Goal: Task Accomplishment & Management: Manage account settings

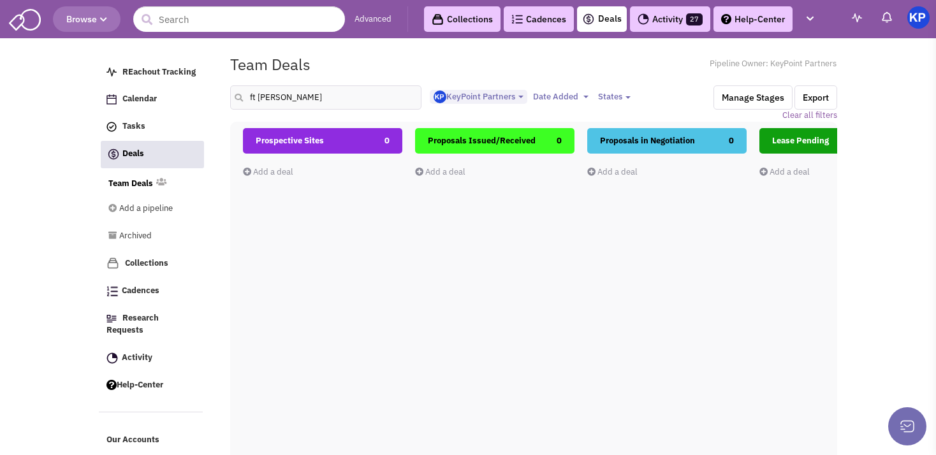
select select "1900"
select select
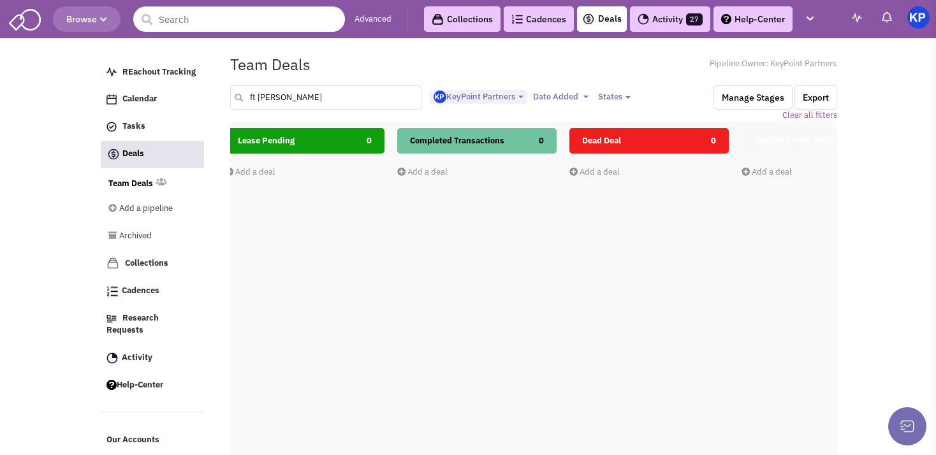
drag, startPoint x: 0, startPoint y: 0, endPoint x: 244, endPoint y: 98, distance: 262.5
click at [244, 98] on input "ft collins" at bounding box center [325, 97] width 191 height 24
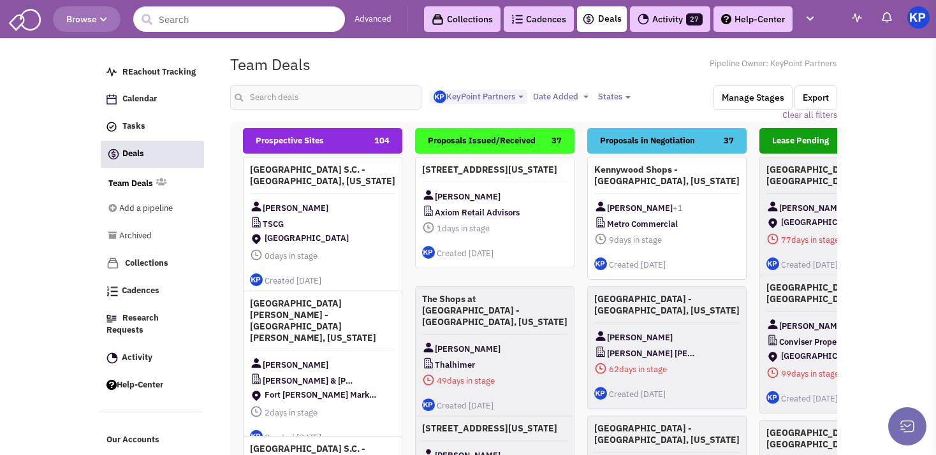
click at [651, 22] on link "Activity 27" at bounding box center [670, 19] width 80 height 26
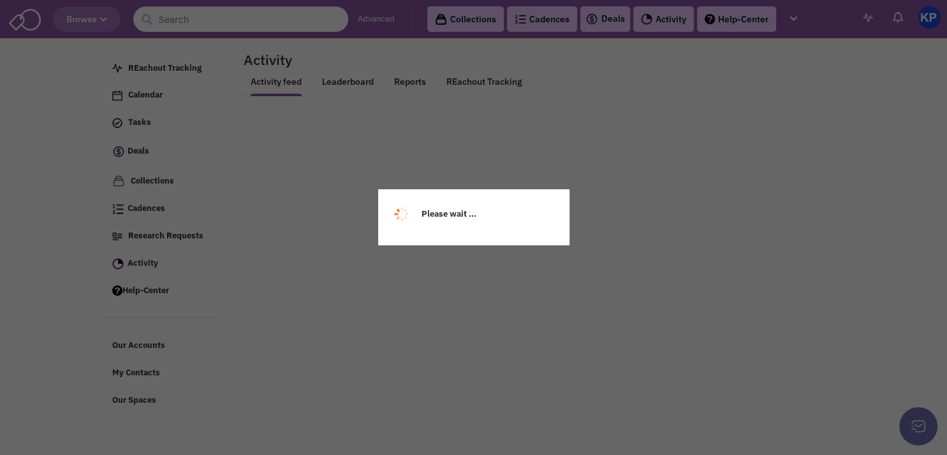
select select
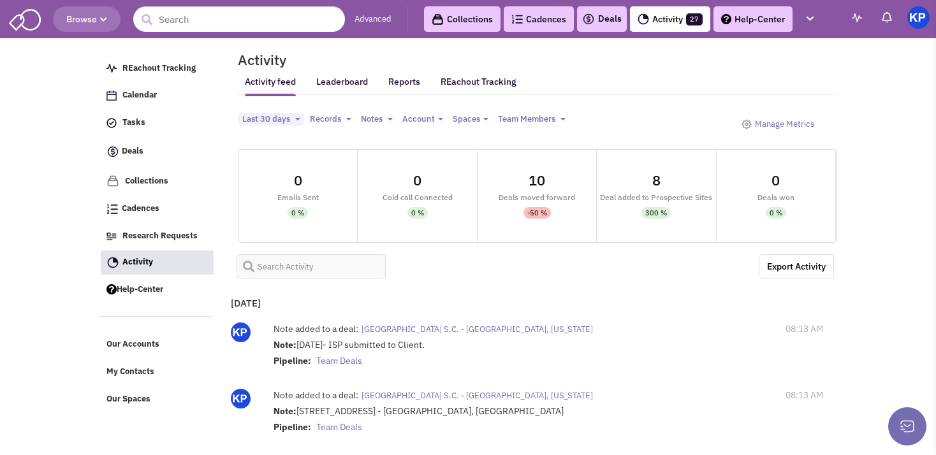
click at [609, 28] on div "Deals" at bounding box center [602, 19] width 50 height 26
click at [603, 12] on link "Deals" at bounding box center [602, 18] width 40 height 15
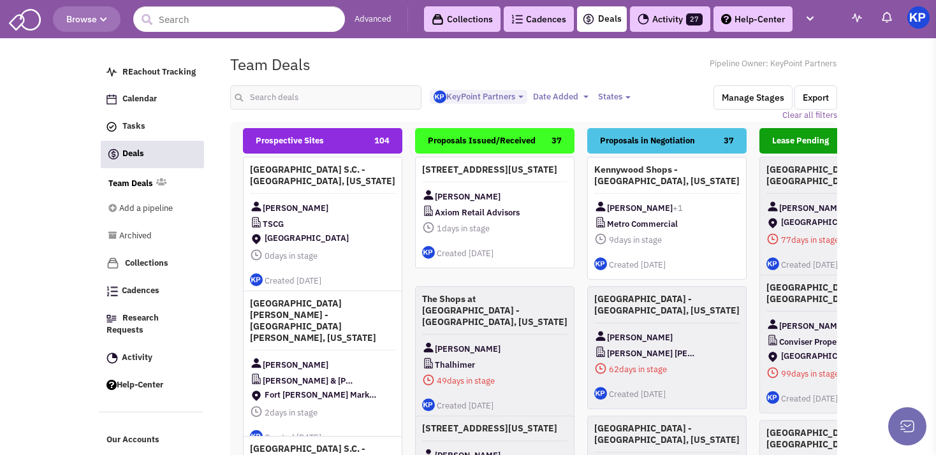
select select "1900"
select select
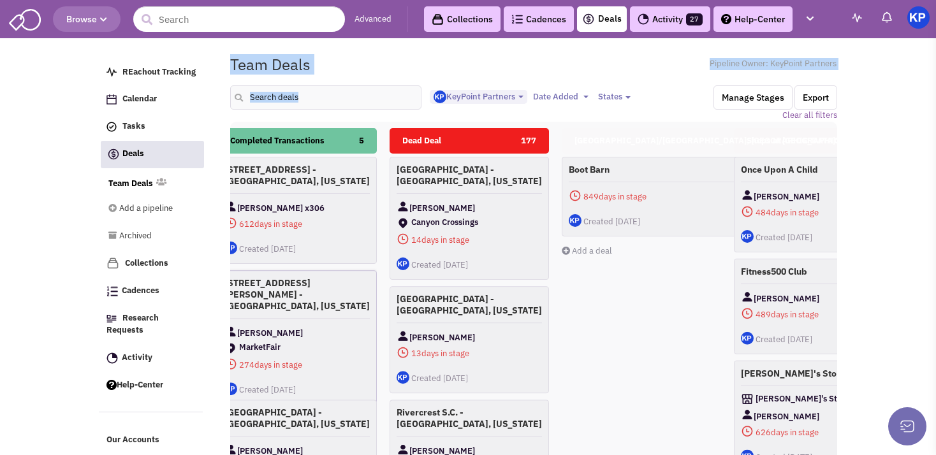
drag, startPoint x: 584, startPoint y: 231, endPoint x: 208, endPoint y: 291, distance: 381.1
click at [208, 291] on div "Prospective Sites 104 [GEOGRAPHIC_DATA] S.C. - [GEOGRAPHIC_DATA], [US_STATE] [P…" at bounding box center [814, 351] width 2584 height 447
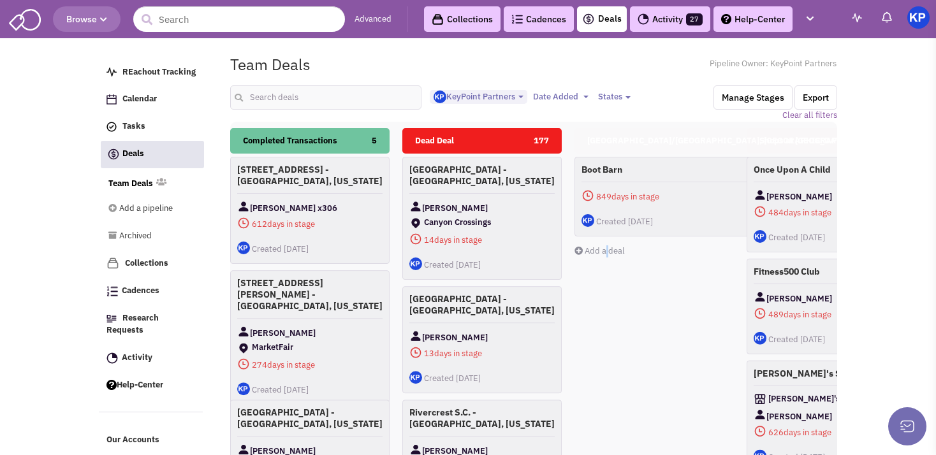
click at [607, 289] on div "[GEOGRAPHIC_DATA]/[GEOGRAPHIC_DATA], [GEOGRAPHIC_DATA] 1 Boot Barn 849 days in …" at bounding box center [721, 354] width 292 height 453
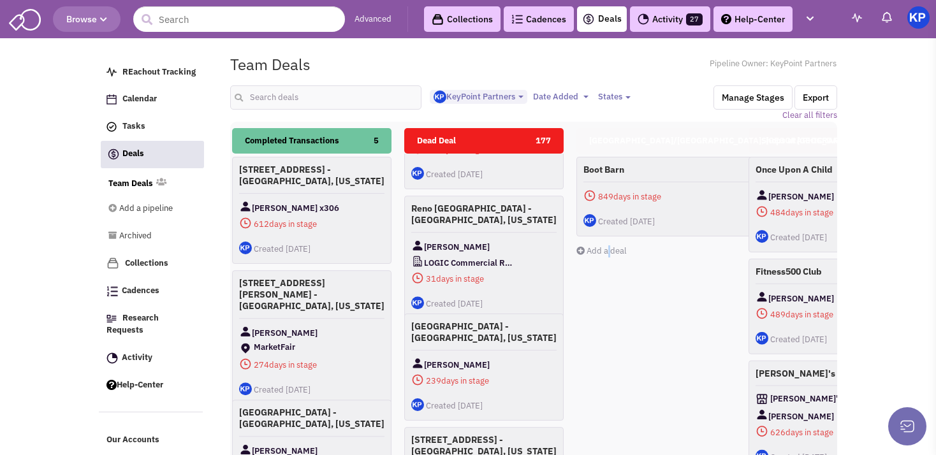
scroll to position [771, 0]
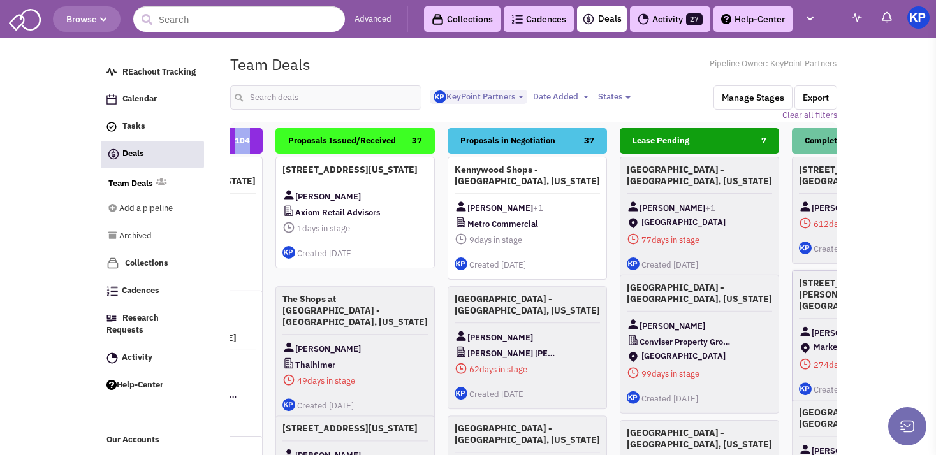
drag, startPoint x: 616, startPoint y: 314, endPoint x: 900, endPoint y: 316, distance: 283.9
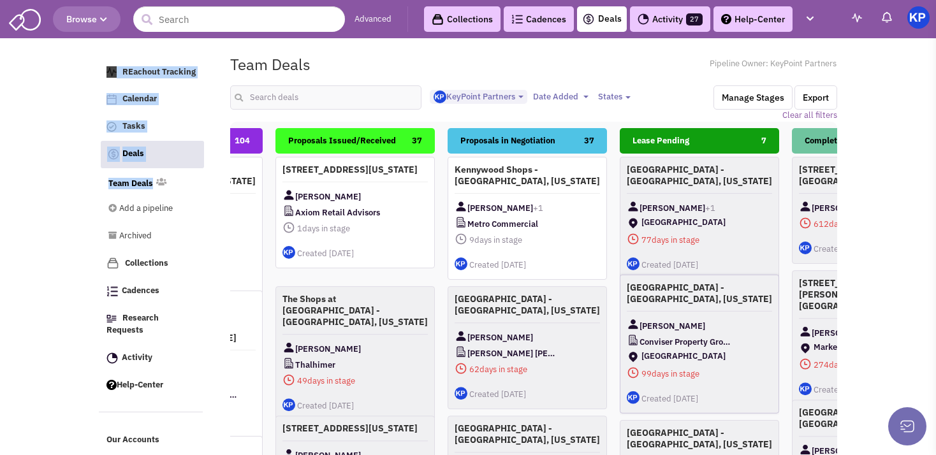
scroll to position [0, 132]
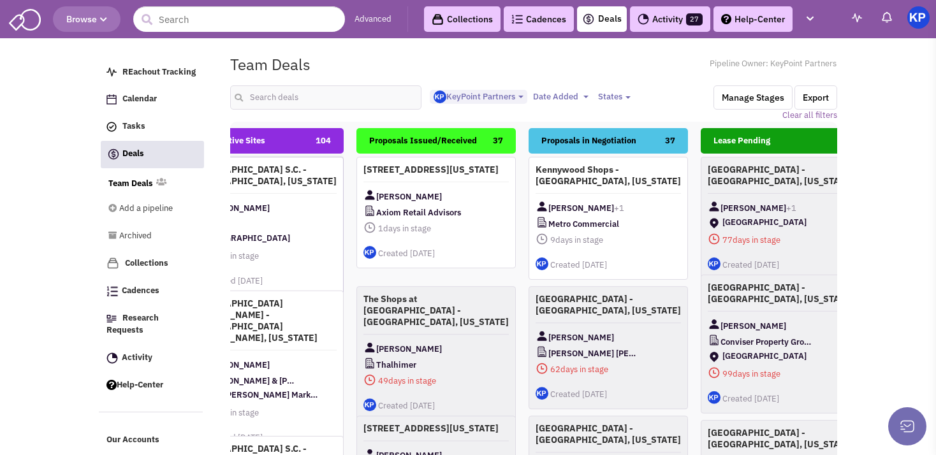
scroll to position [0, 0]
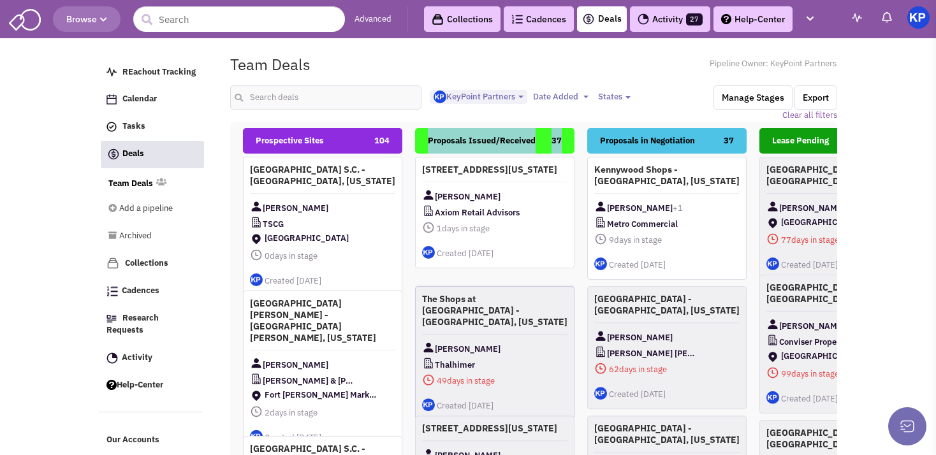
drag, startPoint x: 273, startPoint y: 282, endPoint x: 459, endPoint y: 286, distance: 185.7
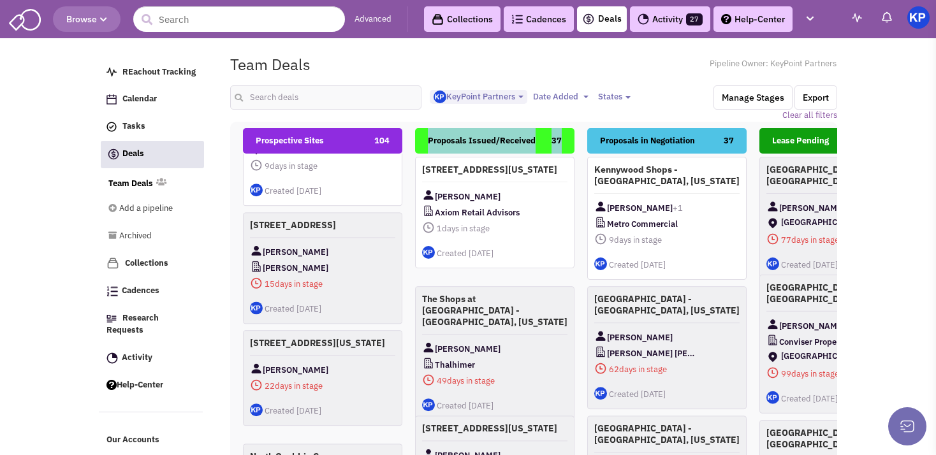
scroll to position [514, 0]
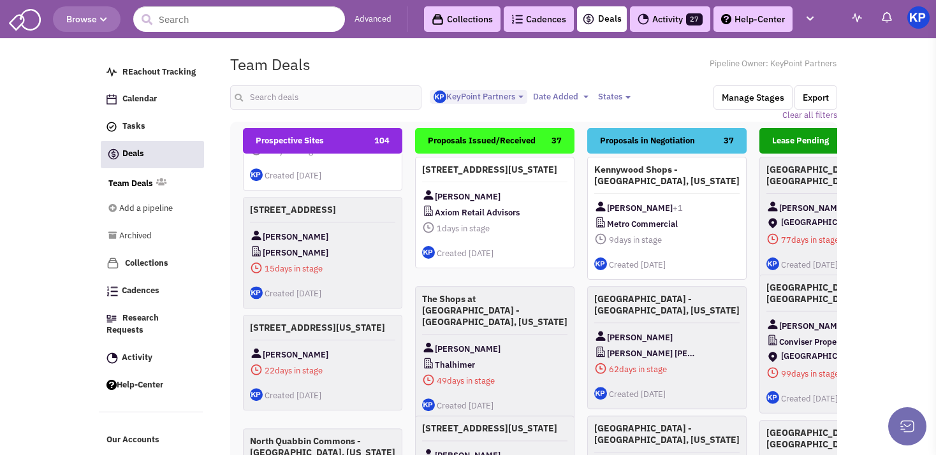
click at [61, 256] on body "Browse Advanced Collections Cadences 0 Deals Activity 27 Help-Center Calendar" at bounding box center [468, 297] width 936 height 594
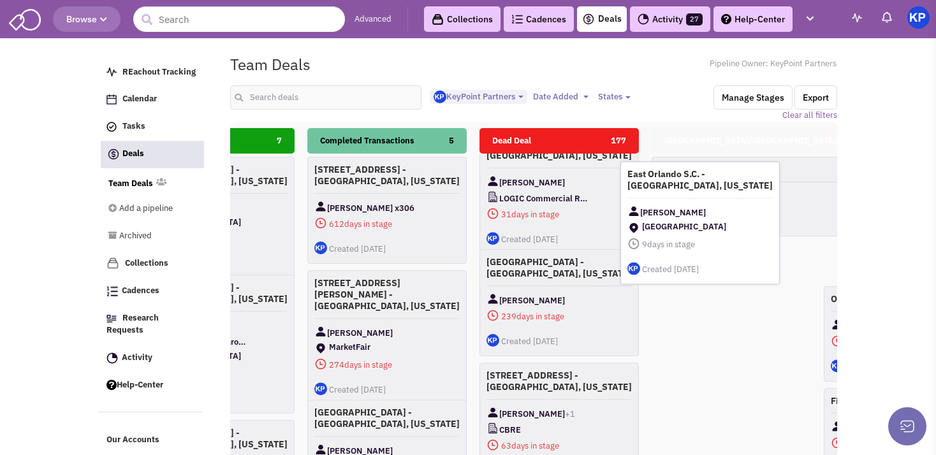
scroll to position [0, 699]
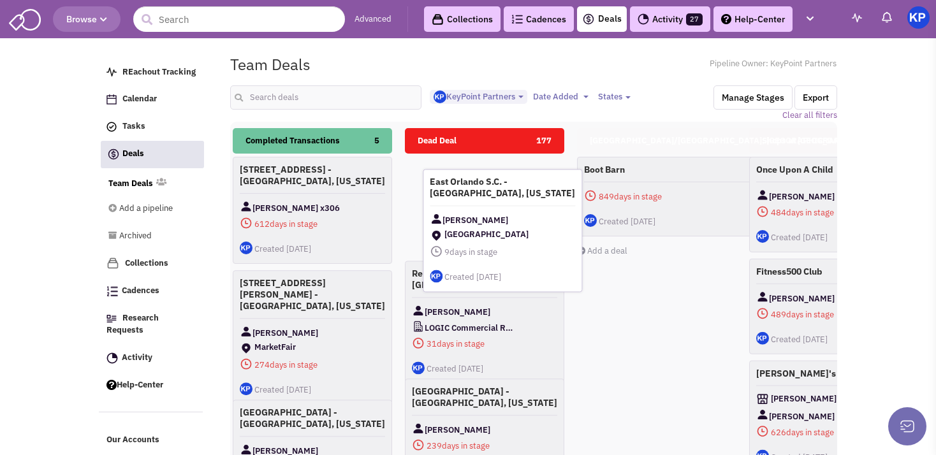
drag, startPoint x: 309, startPoint y: 221, endPoint x: 487, endPoint y: 260, distance: 182.8
click at [489, 260] on span "9 days in stage" at bounding box center [502, 252] width 145 height 16
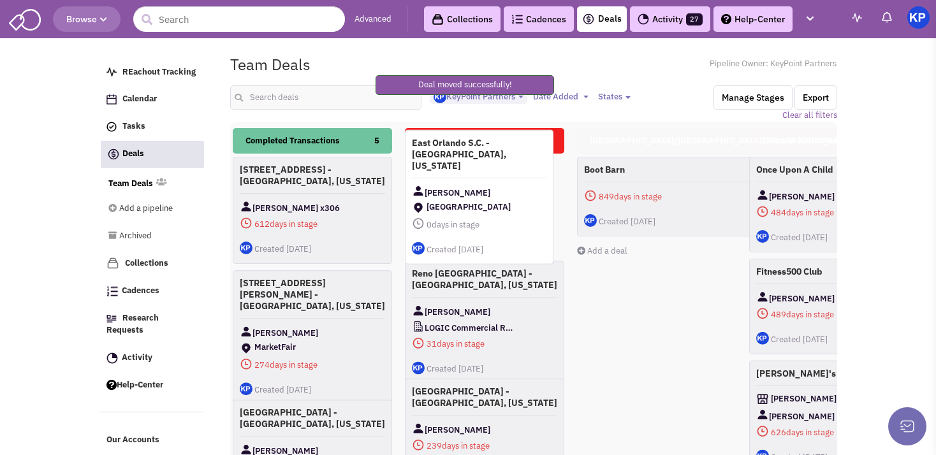
click at [489, 233] on div "0 Tasks" at bounding box center [479, 237] width 135 height 9
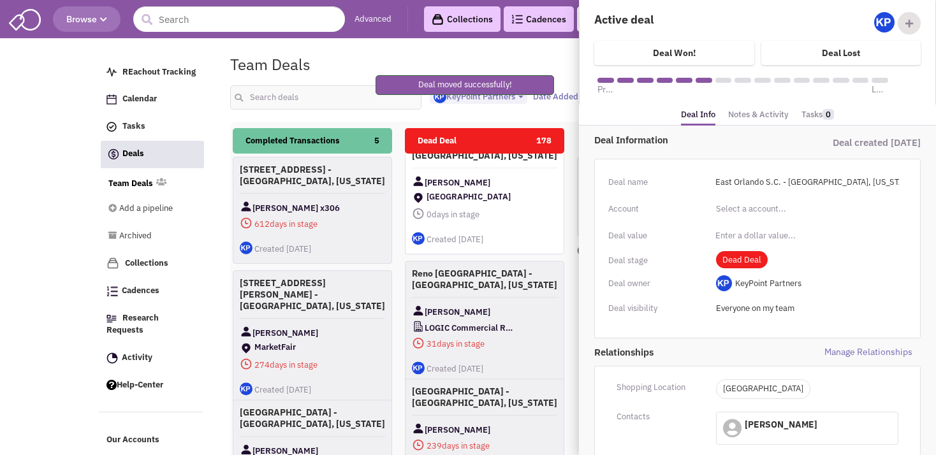
click at [771, 114] on link "Notes & Activity" at bounding box center [759, 115] width 61 height 18
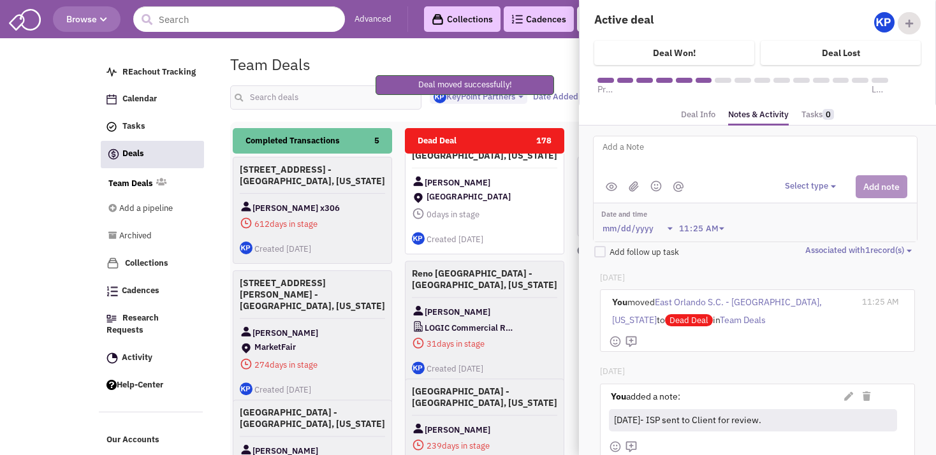
click at [720, 158] on textarea at bounding box center [760, 157] width 316 height 35
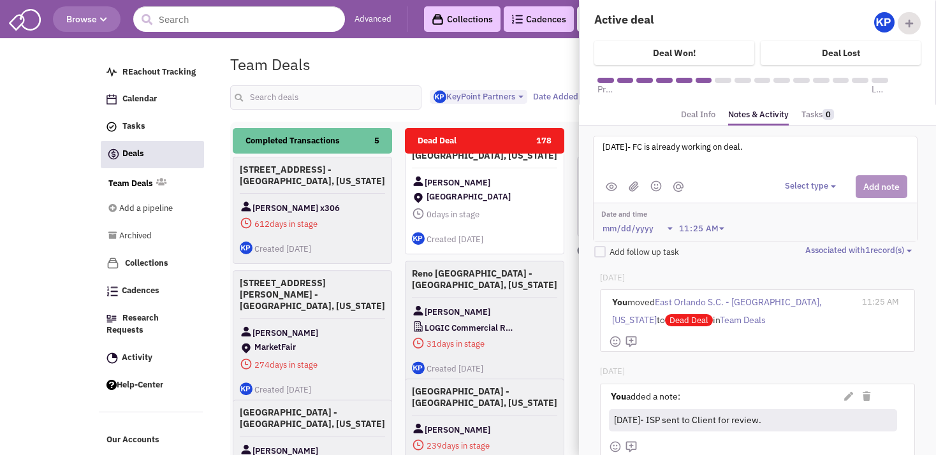
drag, startPoint x: 818, startPoint y: 167, endPoint x: 809, endPoint y: 182, distance: 17.7
click at [818, 167] on textarea "[DATE]- FC is already working on deal." at bounding box center [760, 157] width 316 height 35
type textarea "[DATE]- FC is already working on deal."
click at [812, 185] on button "Select type" at bounding box center [812, 187] width 55 height 12
click at [826, 249] on link "Log a note" at bounding box center [836, 247] width 101 height 17
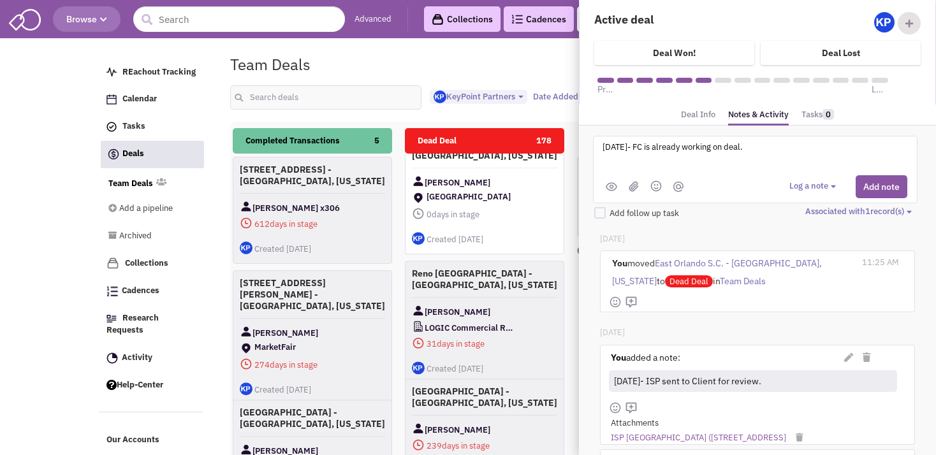
drag, startPoint x: 864, startPoint y: 184, endPoint x: 835, endPoint y: 200, distance: 32.8
click at [864, 183] on button "Add note" at bounding box center [882, 186] width 52 height 23
